Goal: Task Accomplishment & Management: Complete application form

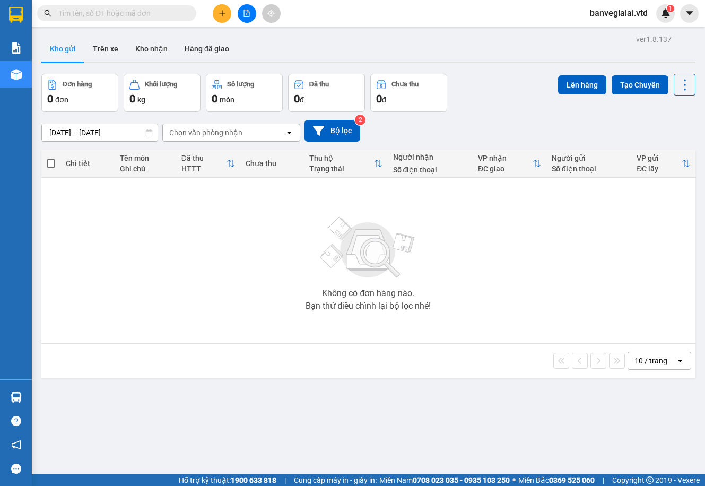
click at [217, 14] on button at bounding box center [222, 13] width 19 height 19
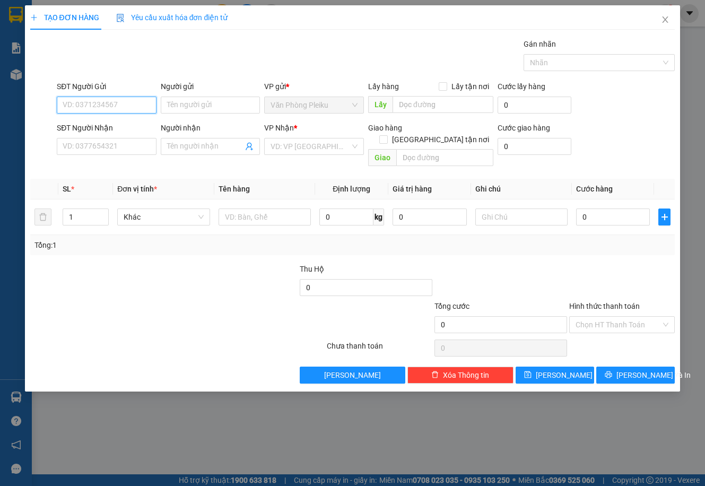
click at [108, 105] on input "SĐT Người Gửi" at bounding box center [107, 104] width 100 height 17
type input "0943869204"
click at [114, 128] on div "0943869204 - vân" at bounding box center [106, 126] width 87 height 12
type input "vân"
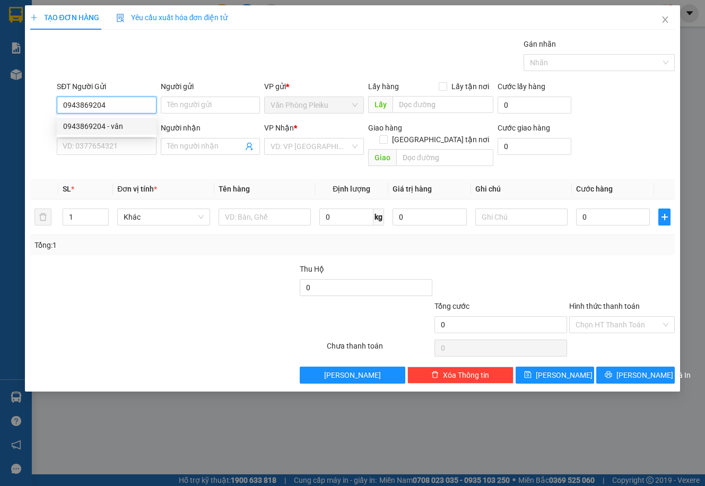
type input "0785567779"
type input "hương"
type input "0943869204"
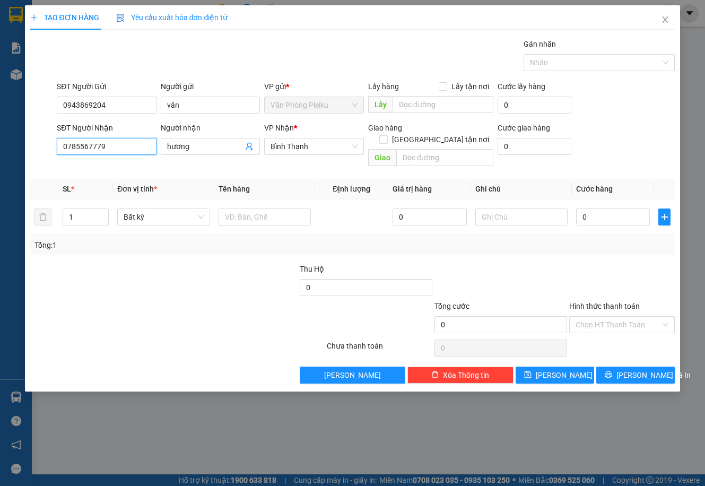
drag, startPoint x: 120, startPoint y: 149, endPoint x: 20, endPoint y: 146, distance: 100.8
click at [35, 147] on div "SĐT Người Nhận 0785567779 Người nhận hương VP Nhận * Bình Thạnh Giao hàng [GEOG…" at bounding box center [352, 146] width 647 height 49
type input "0986290963"
drag, startPoint x: 202, startPoint y: 147, endPoint x: 149, endPoint y: 147, distance: 53.0
click at [149, 147] on div "SĐT Người Nhận 0986290963 Người nhận hương hương VP Nhận * Bình Thạnh Giao hàng…" at bounding box center [366, 146] width 622 height 49
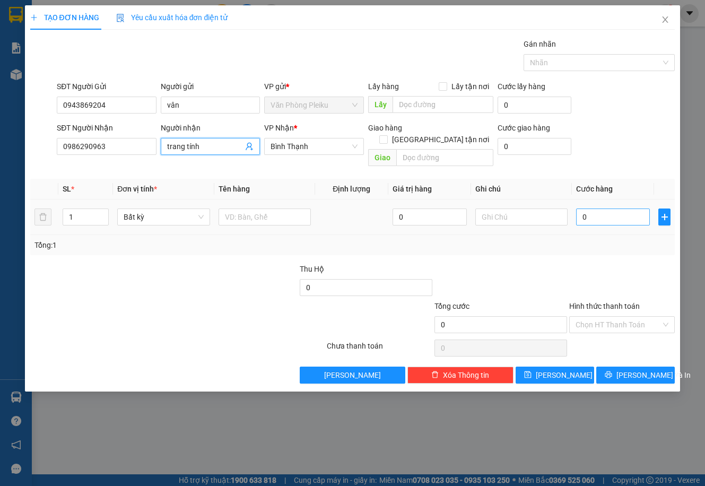
type input "trang tính"
click at [580, 208] on input "0" at bounding box center [613, 216] width 74 height 17
click at [579, 208] on input "0" at bounding box center [613, 216] width 74 height 17
click at [584, 208] on input "0" at bounding box center [613, 216] width 74 height 17
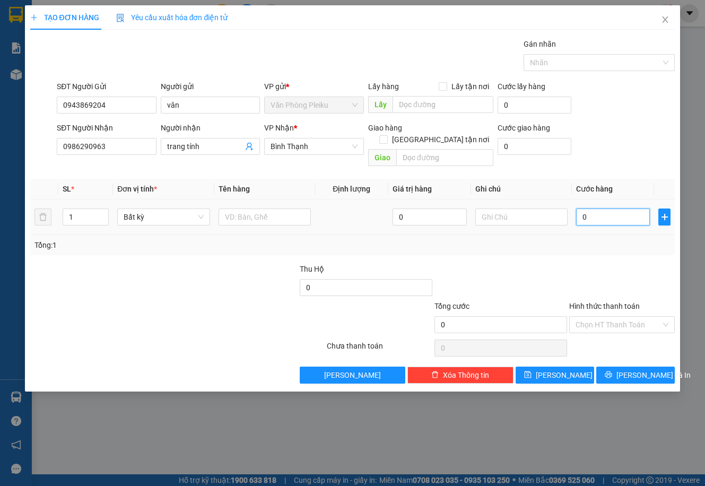
click at [593, 208] on input "0" at bounding box center [613, 216] width 74 height 17
click at [584, 208] on input "0" at bounding box center [613, 216] width 74 height 17
click at [579, 208] on input "0" at bounding box center [613, 216] width 74 height 17
type input "40"
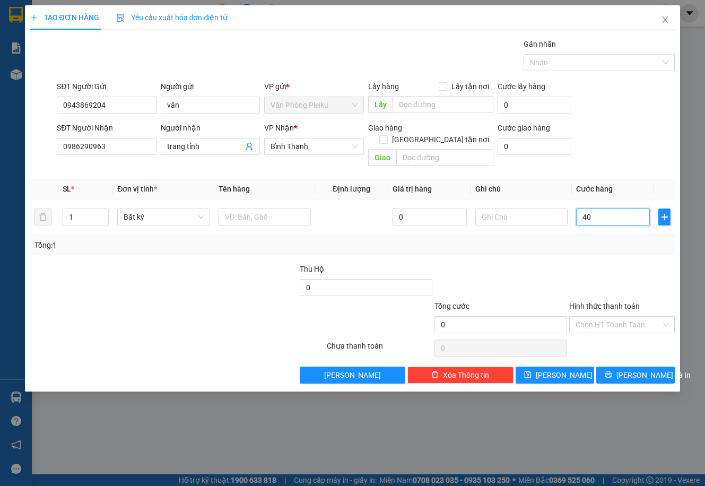
type input "40"
click at [156, 263] on div at bounding box center [96, 281] width 135 height 37
type input "40.000"
click at [621, 316] on input "Hình thức thanh toán" at bounding box center [617, 324] width 85 height 16
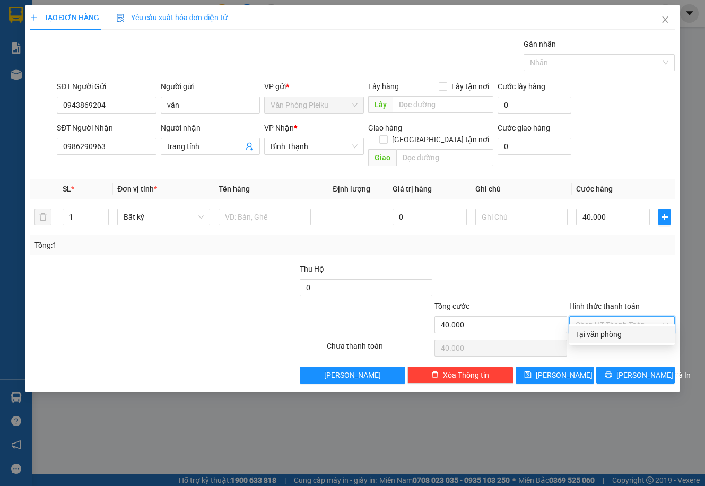
click at [602, 332] on div "Tại văn phòng" at bounding box center [621, 334] width 93 height 12
type input "0"
click at [631, 369] on span "[PERSON_NAME] và In" at bounding box center [653, 375] width 74 height 12
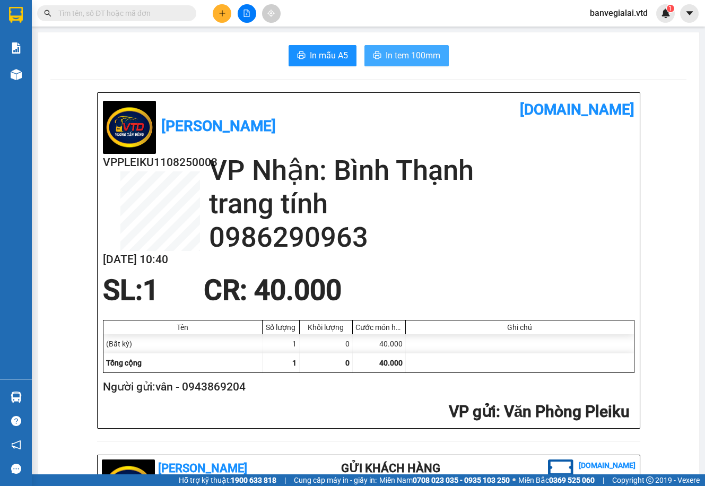
click at [385, 57] on span "In tem 100mm" at bounding box center [412, 55] width 55 height 13
click at [299, 51] on button "In mẫu A5" at bounding box center [322, 55] width 68 height 21
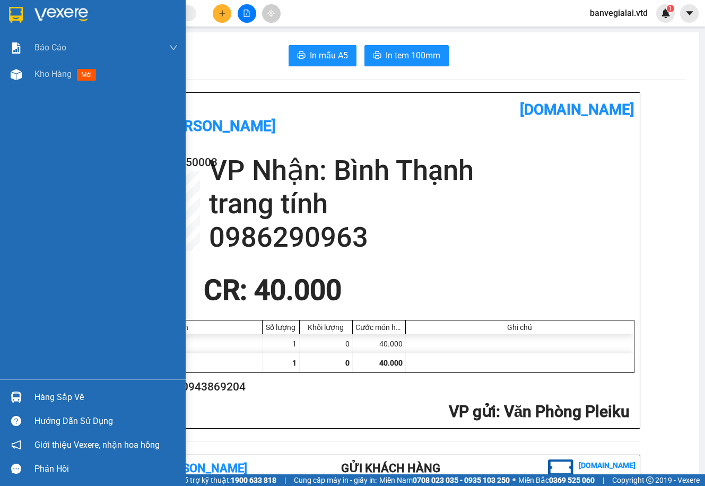
click at [43, 13] on img at bounding box center [61, 15] width 54 height 16
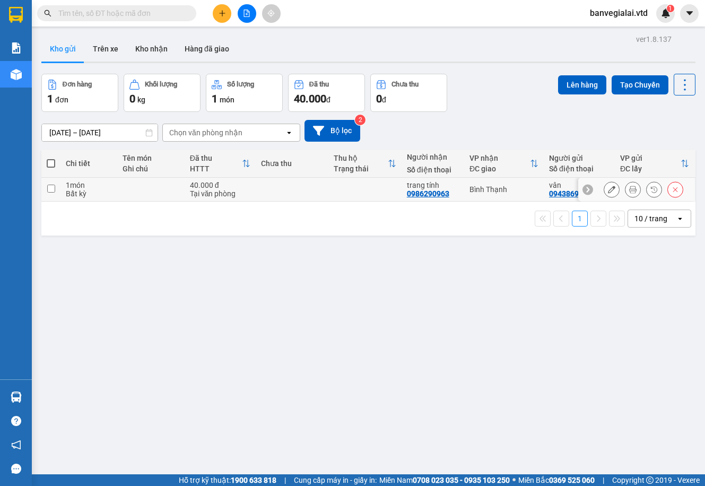
click at [608, 187] on icon at bounding box center [611, 189] width 7 height 7
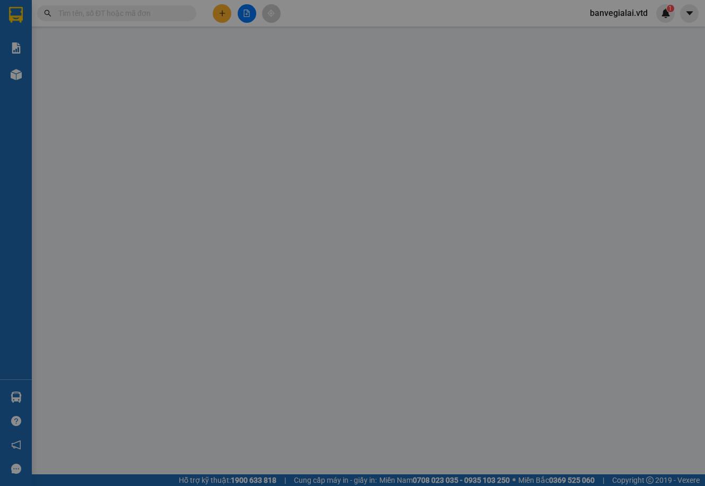
type input "0943869204"
type input "vân"
type input "0986290963"
type input "trang tính"
type input "40.000"
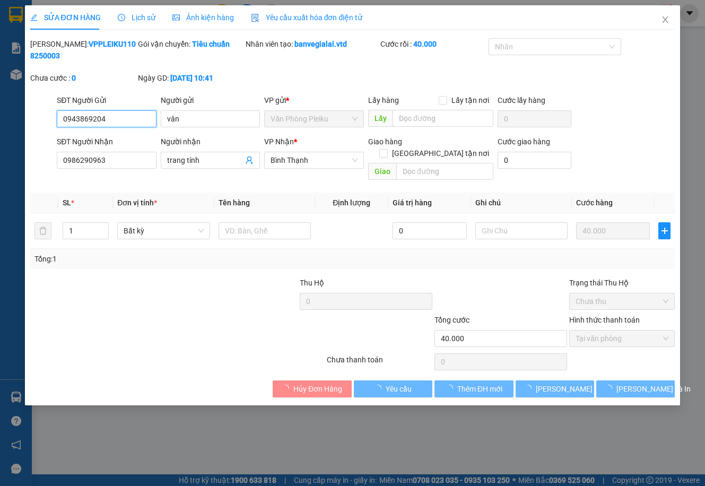
click at [603, 293] on span "Chưa thu" at bounding box center [621, 301] width 93 height 16
click at [603, 330] on span "Tại văn phòng" at bounding box center [621, 338] width 93 height 16
click at [617, 301] on div "Trạng thái Thu Hộ Chưa thu" at bounding box center [621, 295] width 105 height 37
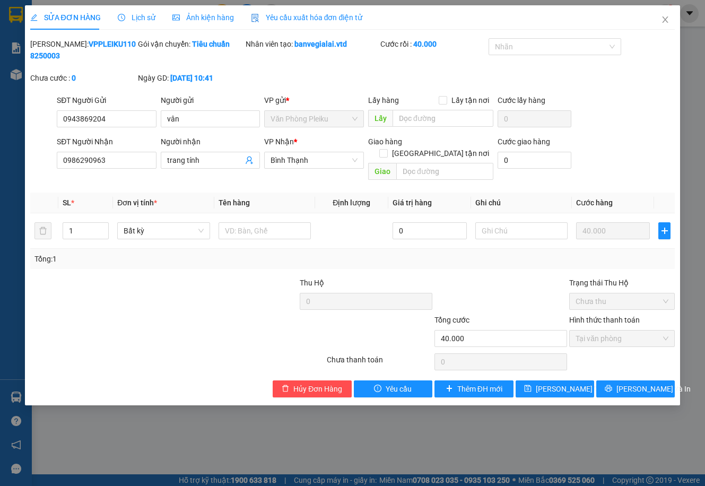
click at [611, 293] on span "Chưa thu" at bounding box center [621, 301] width 93 height 16
click at [169, 253] on div "Tổng: 1" at bounding box center [153, 259] width 239 height 12
click at [471, 219] on td at bounding box center [521, 231] width 101 height 36
click at [409, 253] on div "Tổng: 1" at bounding box center [352, 259] width 636 height 12
click at [345, 221] on td at bounding box center [351, 231] width 73 height 36
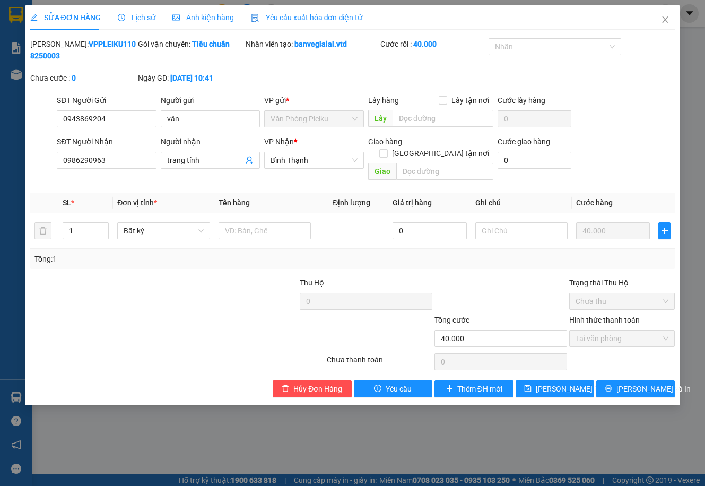
click at [608, 293] on span "Chưa thu" at bounding box center [621, 301] width 93 height 16
click at [597, 337] on div "Hình thức thanh toán Tại văn phòng" at bounding box center [621, 332] width 105 height 37
click at [500, 331] on input "40.000" at bounding box center [500, 338] width 133 height 17
click at [608, 293] on span "Chưa thu" at bounding box center [621, 301] width 93 height 16
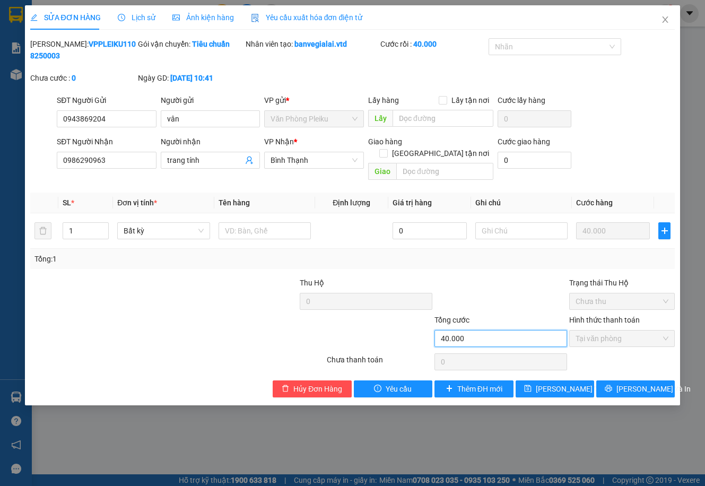
click at [608, 293] on span "Chưa thu" at bounding box center [621, 301] width 93 height 16
click at [665, 13] on span "Close" at bounding box center [665, 20] width 30 height 30
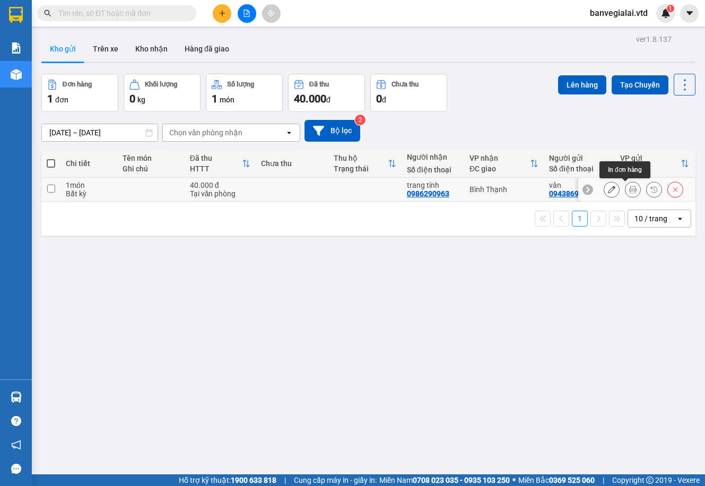
click at [629, 188] on icon at bounding box center [632, 189] width 7 height 7
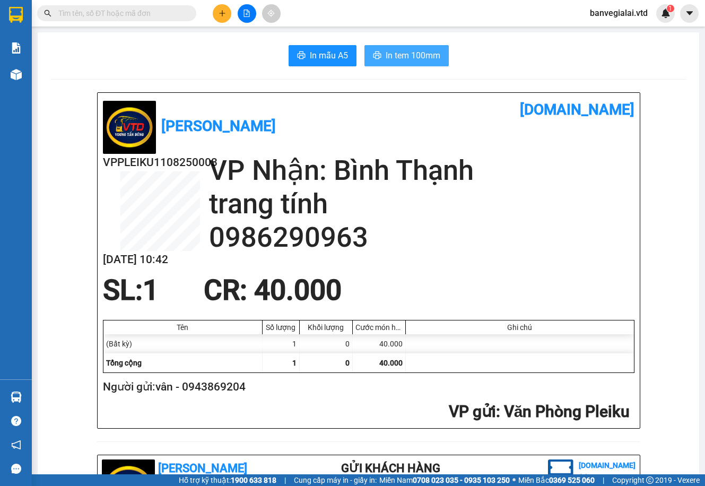
click at [394, 55] on span "In tem 100mm" at bounding box center [412, 55] width 55 height 13
click at [395, 57] on span "In tem 100mm" at bounding box center [412, 55] width 55 height 13
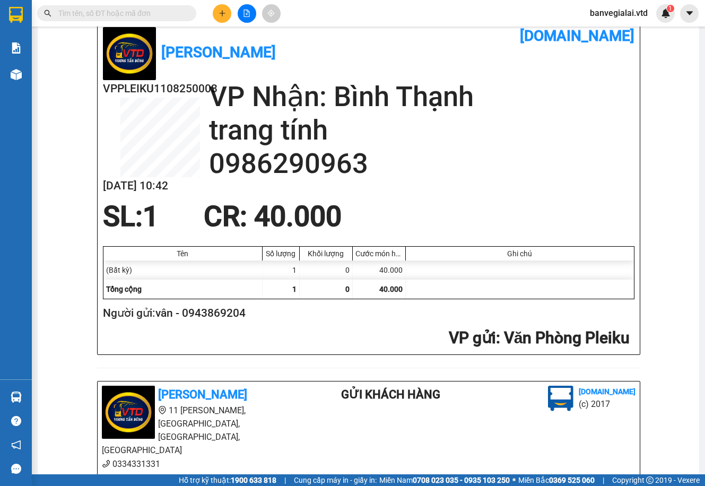
scroll to position [265, 0]
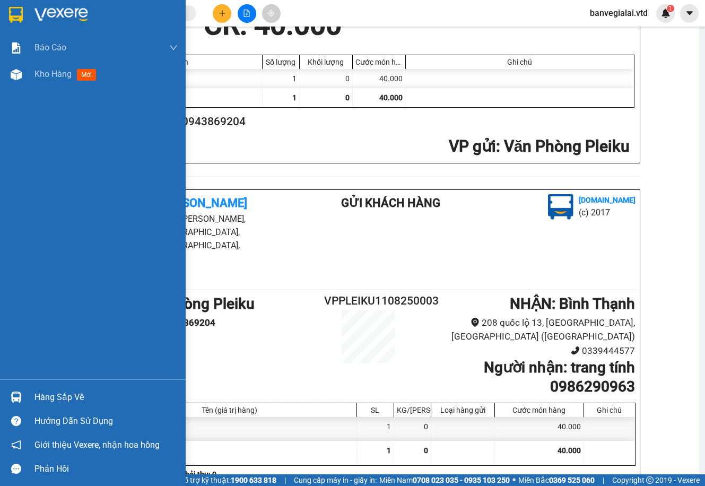
click at [14, 21] on img at bounding box center [16, 15] width 14 height 16
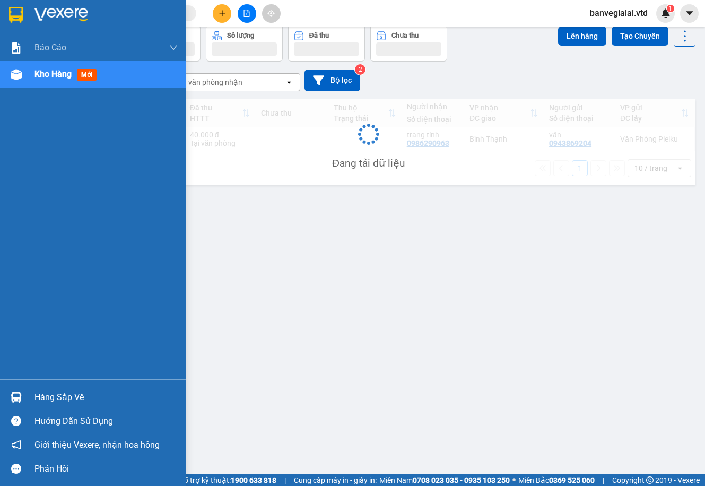
scroll to position [49, 0]
